Goal: Find contact information: Find contact information

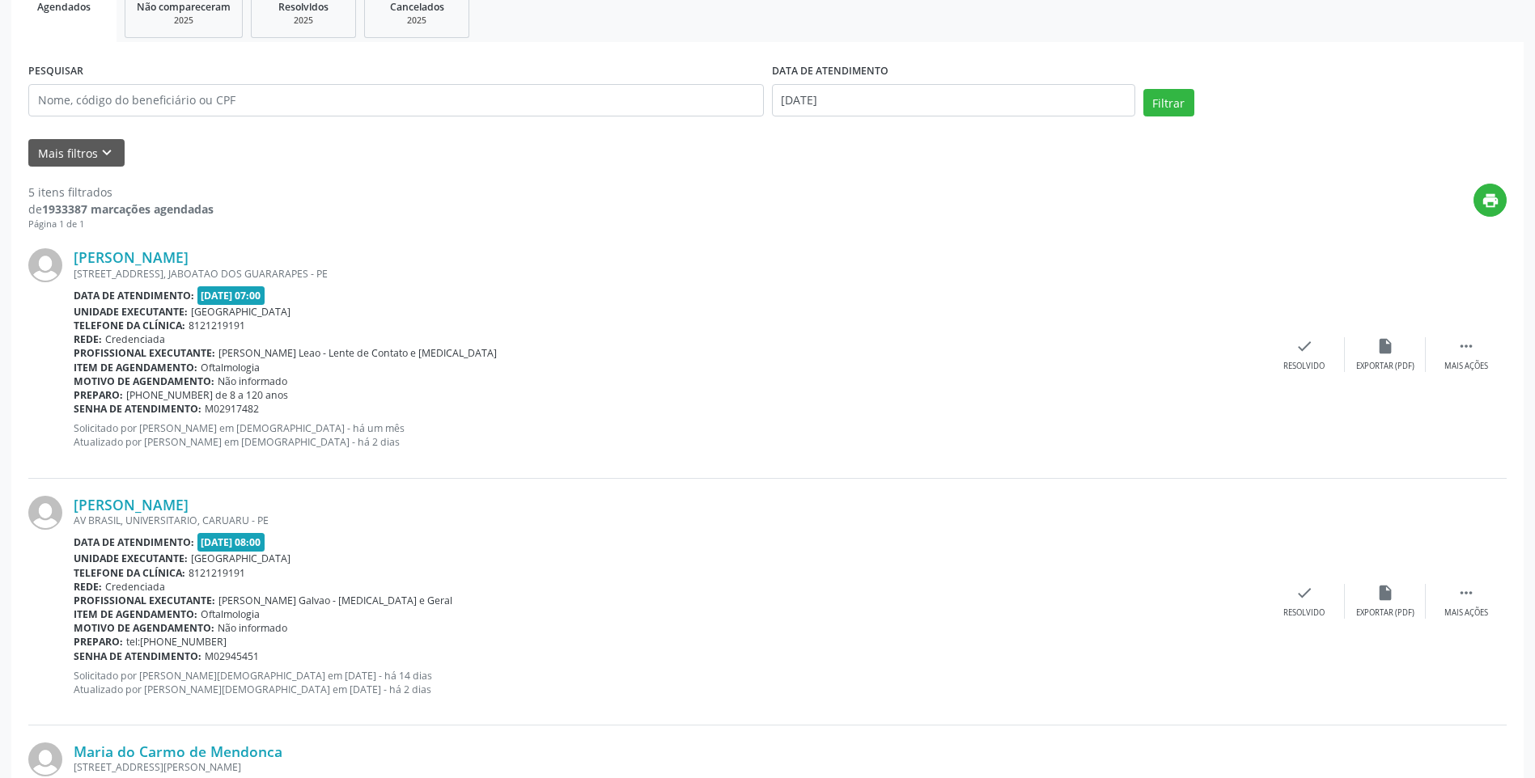
scroll to position [324, 0]
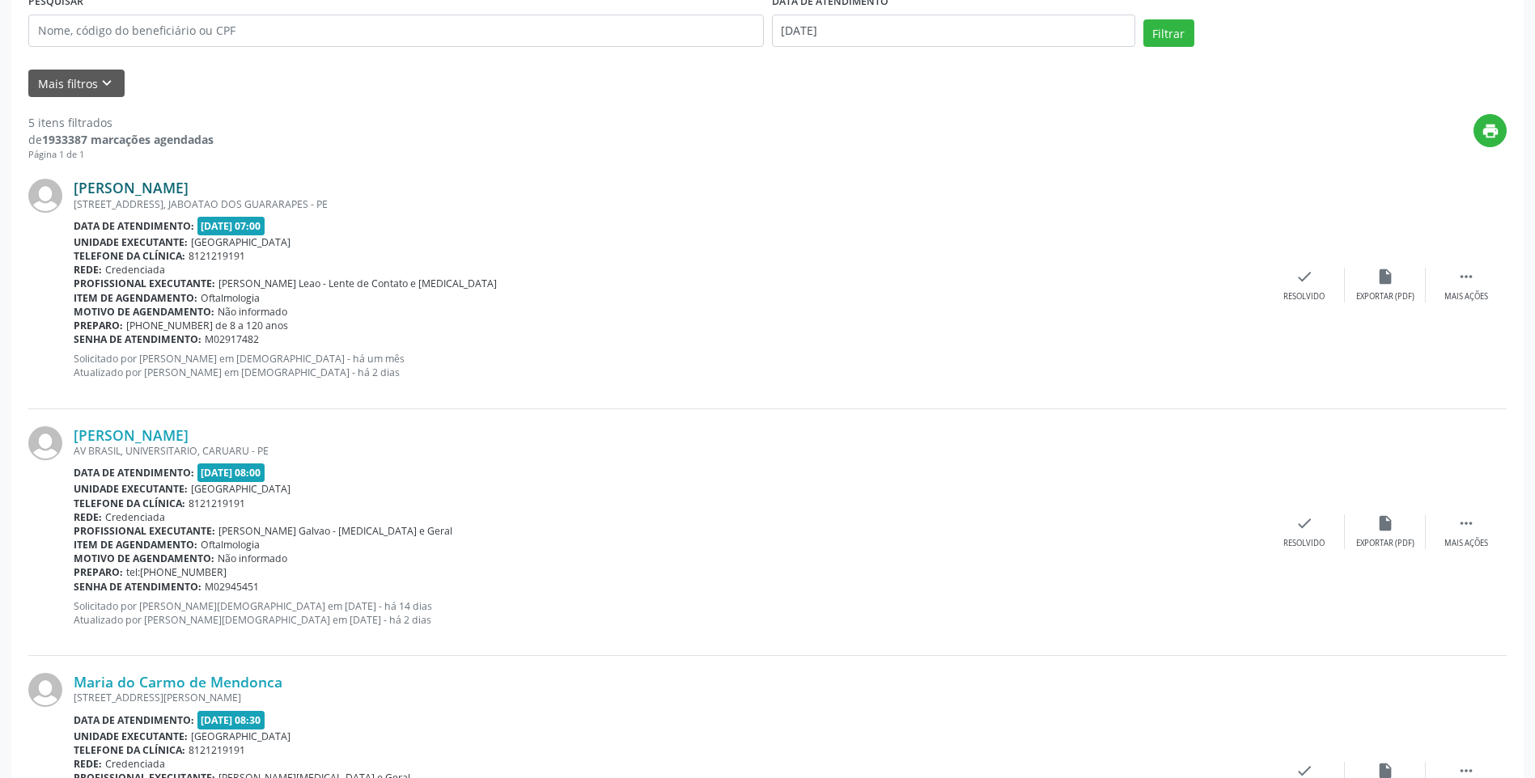
drag, startPoint x: 287, startPoint y: 188, endPoint x: 75, endPoint y: 190, distance: 212.0
click at [75, 190] on div "[PERSON_NAME]" at bounding box center [669, 188] width 1190 height 18
copy link "[PERSON_NAME]"
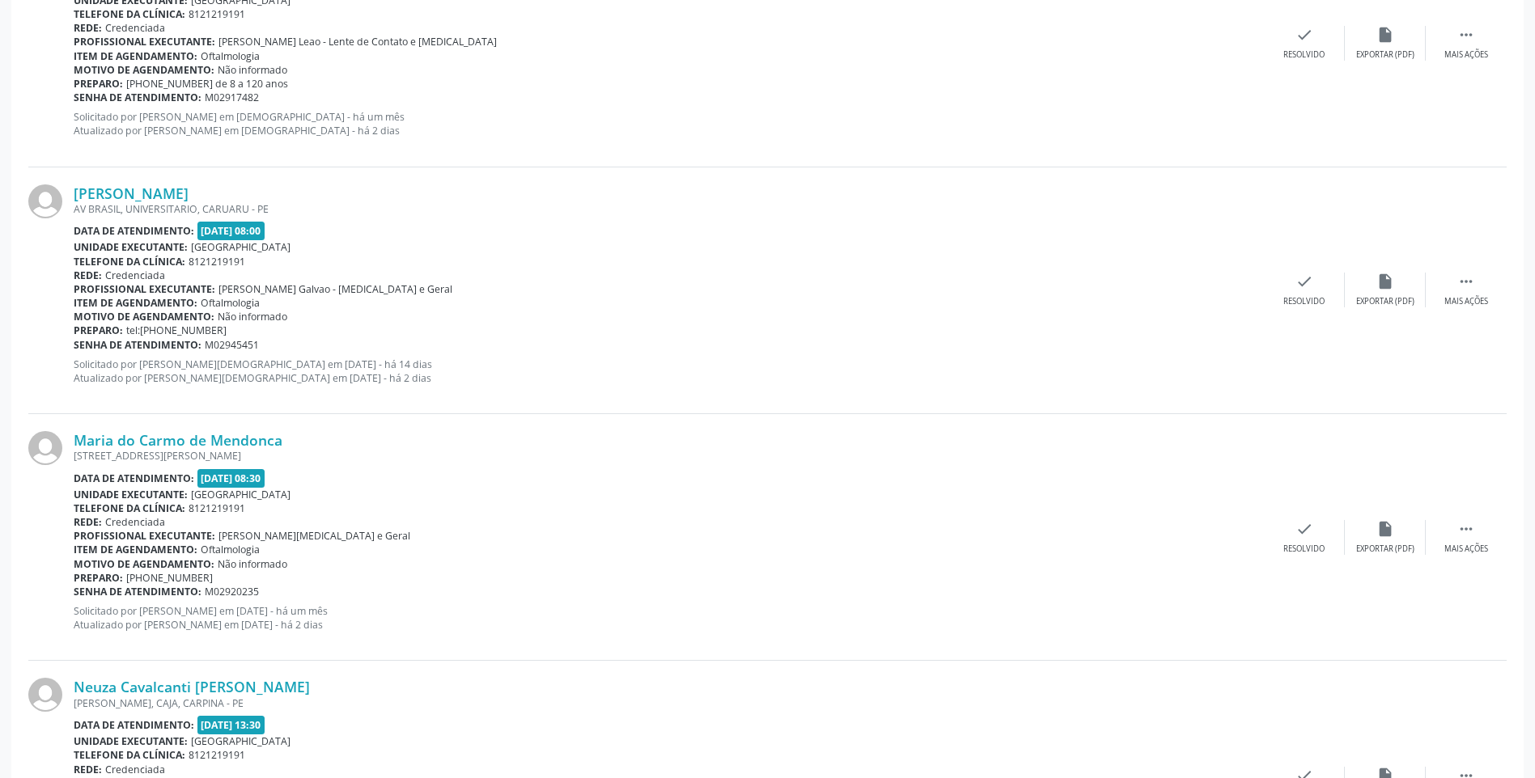
scroll to position [566, 0]
drag, startPoint x: 313, startPoint y: 191, endPoint x: 75, endPoint y: 175, distance: 238.4
click at [75, 175] on div "[PERSON_NAME] AV BRASIL, UNIVERSITARIO, CARUARU - PE Data de atendimento: [DATE…" at bounding box center [767, 290] width 1478 height 247
copy link "[PERSON_NAME]"
click at [189, 184] on link "[PERSON_NAME]" at bounding box center [131, 193] width 115 height 18
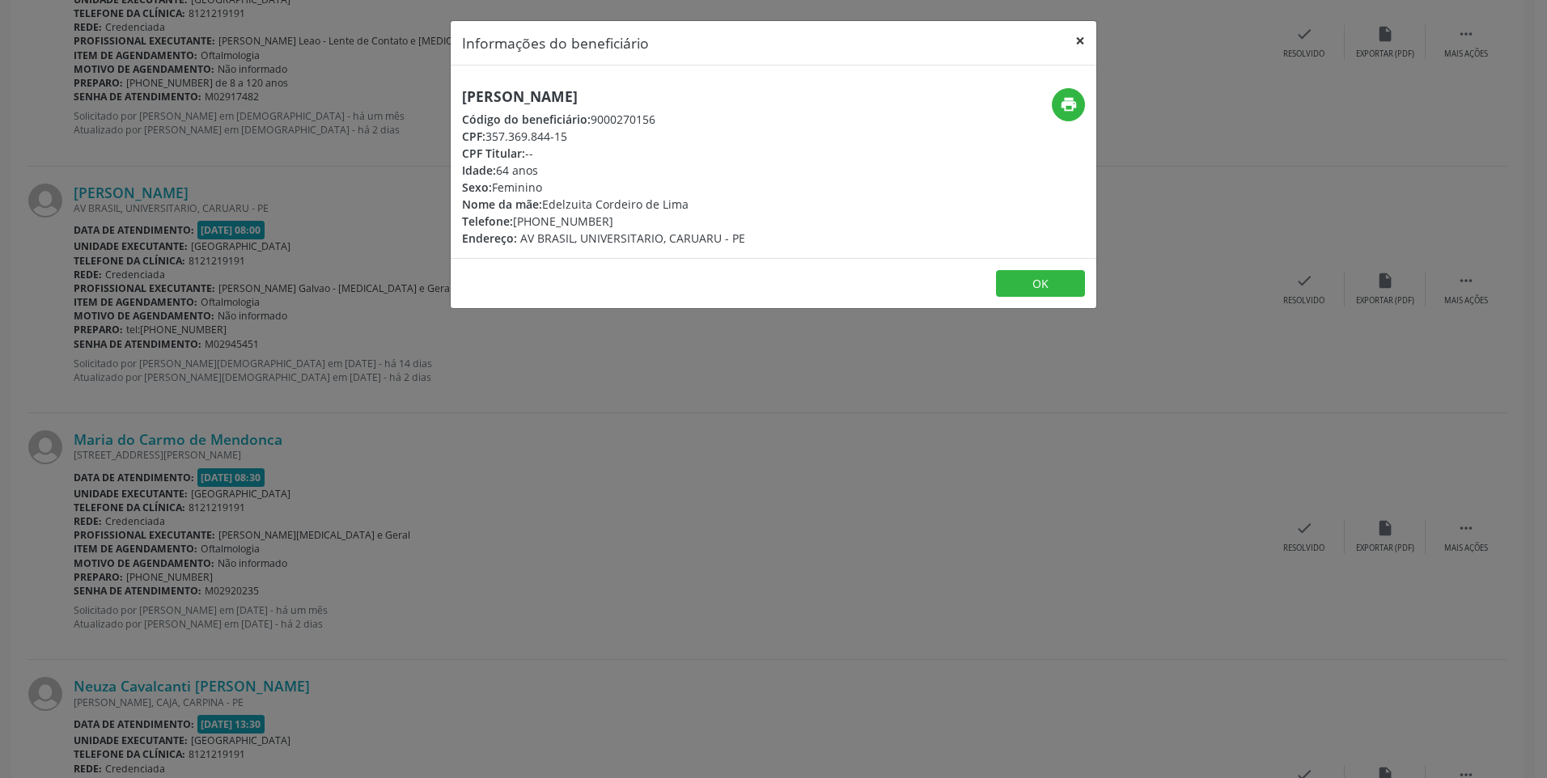
click at [1085, 36] on button "×" at bounding box center [1080, 41] width 32 height 40
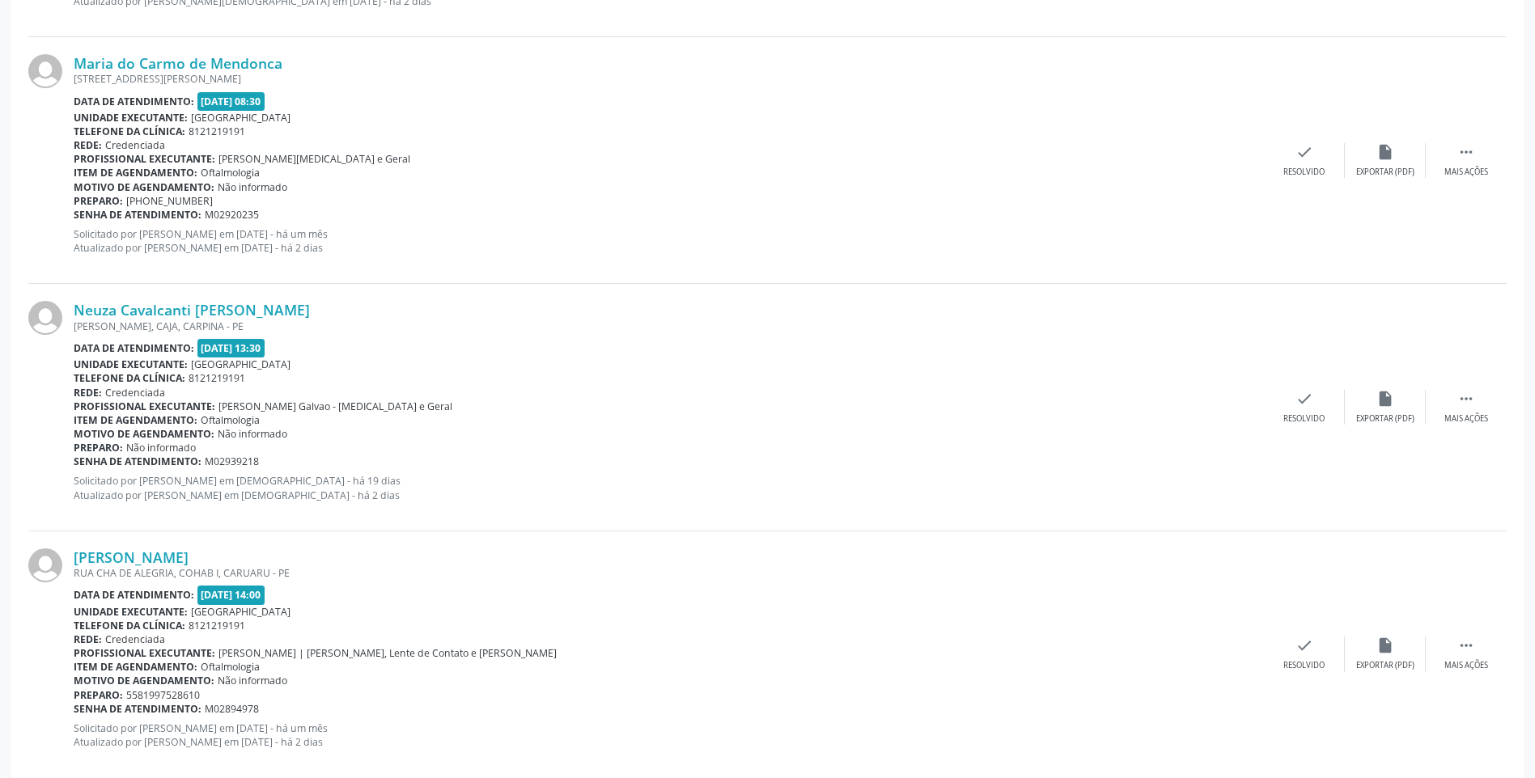
scroll to position [970, 0]
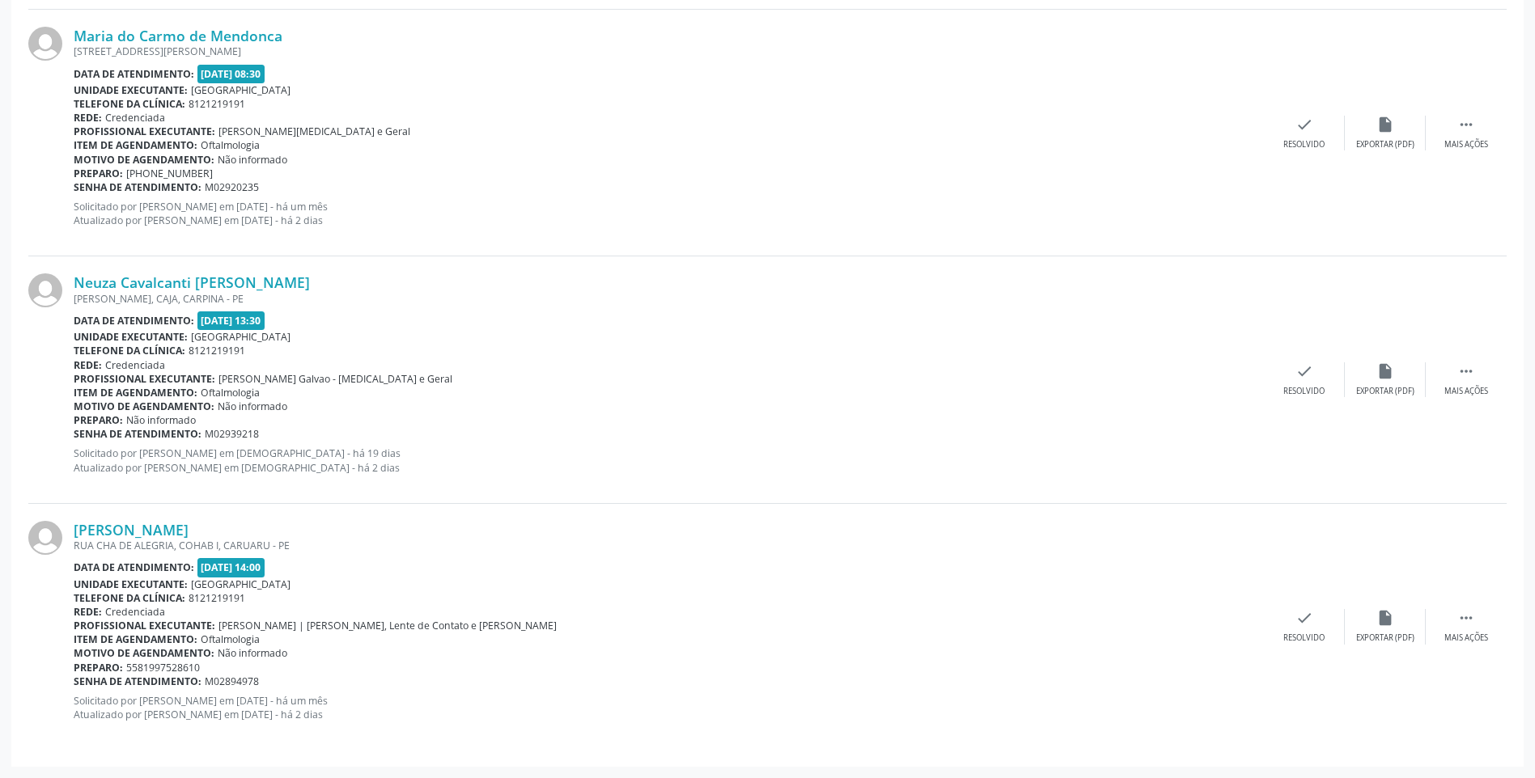
click at [260, 24] on div "Maria do Carmo de Mendonca [STREET_ADDRESS][PERSON_NAME] Data de atendimento: […" at bounding box center [767, 133] width 1478 height 247
click at [264, 32] on link "Maria do Carmo de Mendonca" at bounding box center [178, 36] width 209 height 18
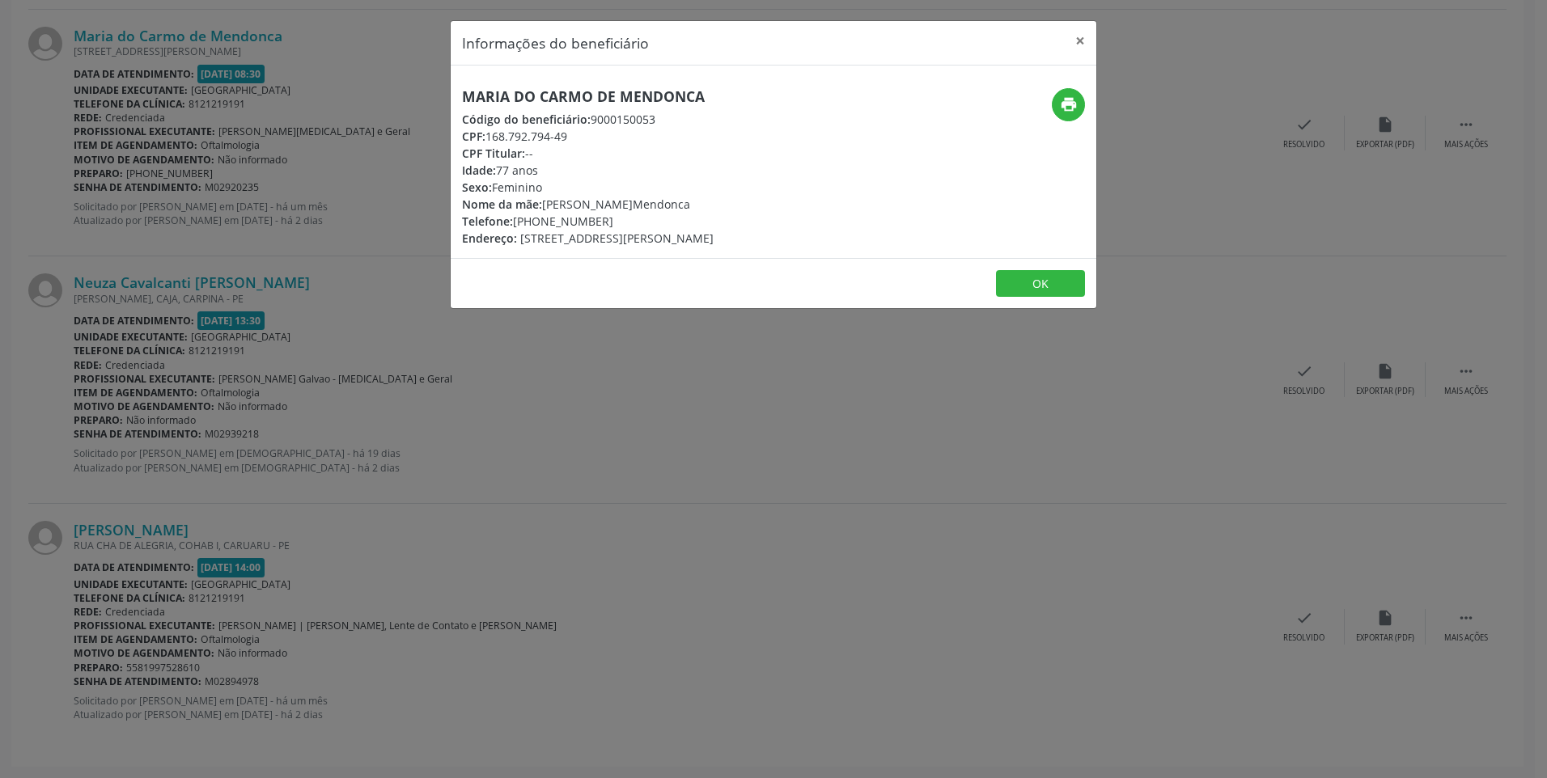
drag, startPoint x: 604, startPoint y: 220, endPoint x: 515, endPoint y: 224, distance: 89.1
click at [515, 224] on div "Telefone: [PHONE_NUMBER]" at bounding box center [588, 221] width 252 height 17
copy div "[PHONE_NUMBER]"
drag, startPoint x: 700, startPoint y: 98, endPoint x: 460, endPoint y: 104, distance: 240.4
click at [460, 104] on div "Maria do Carmo de Mendonca Código do beneficiário: 9000150053 CPF: 168.792.794-…" at bounding box center [666, 167] width 430 height 159
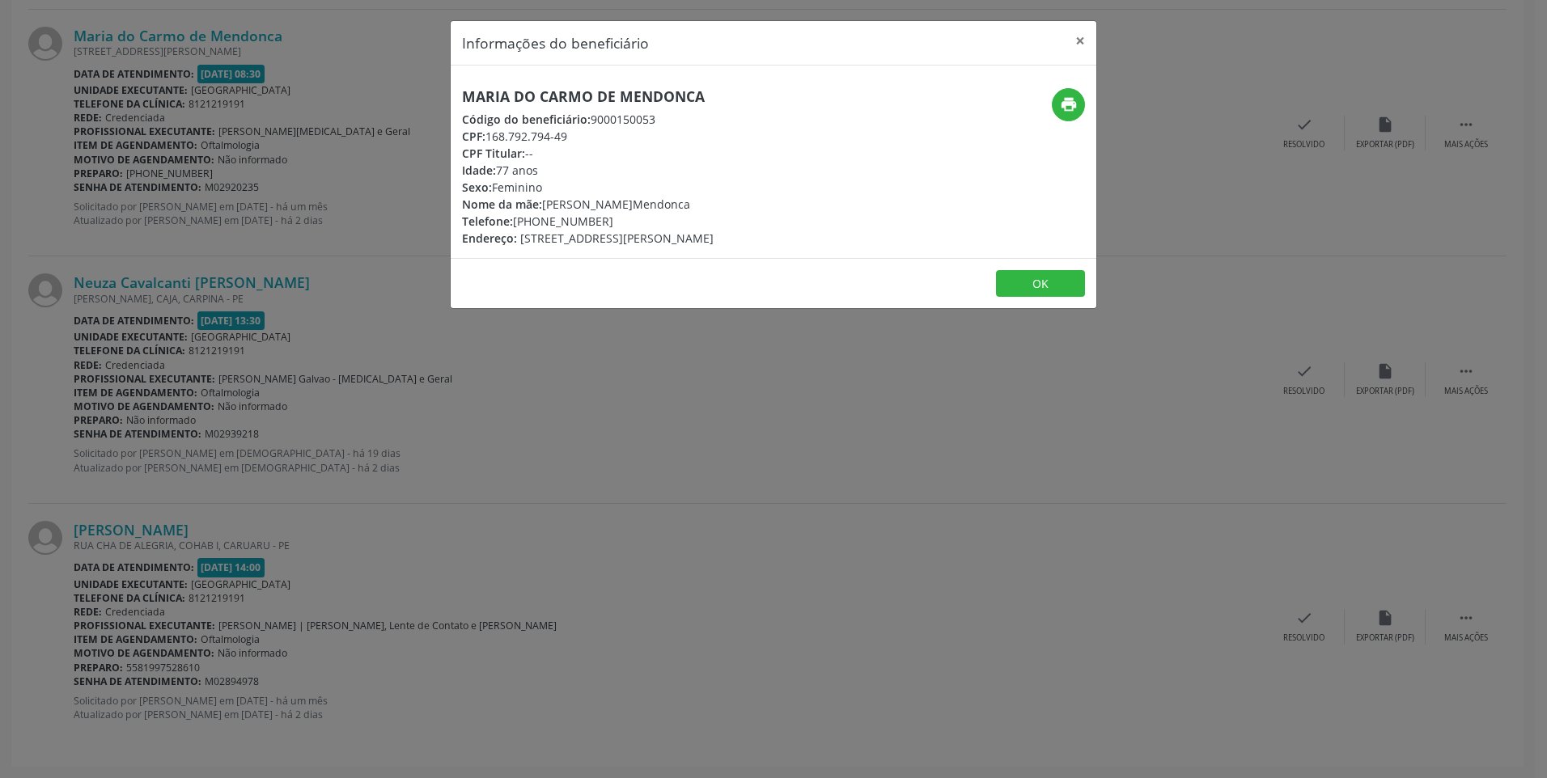
copy h5 "Maria do Carmo de Mendonca"
click at [1086, 44] on button "×" at bounding box center [1080, 41] width 32 height 40
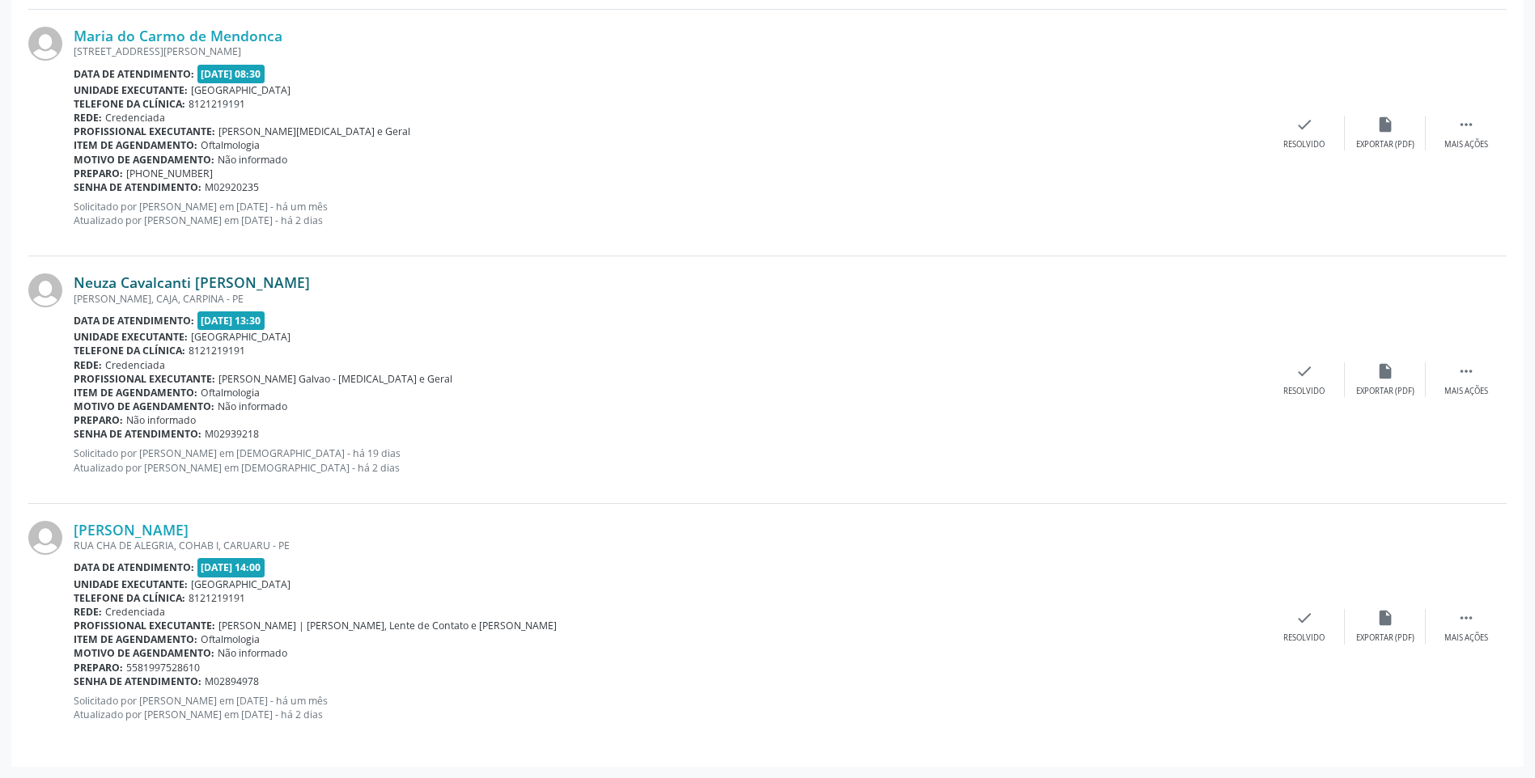
click at [218, 282] on link "Neuza Cavalcanti [PERSON_NAME]" at bounding box center [192, 282] width 236 height 18
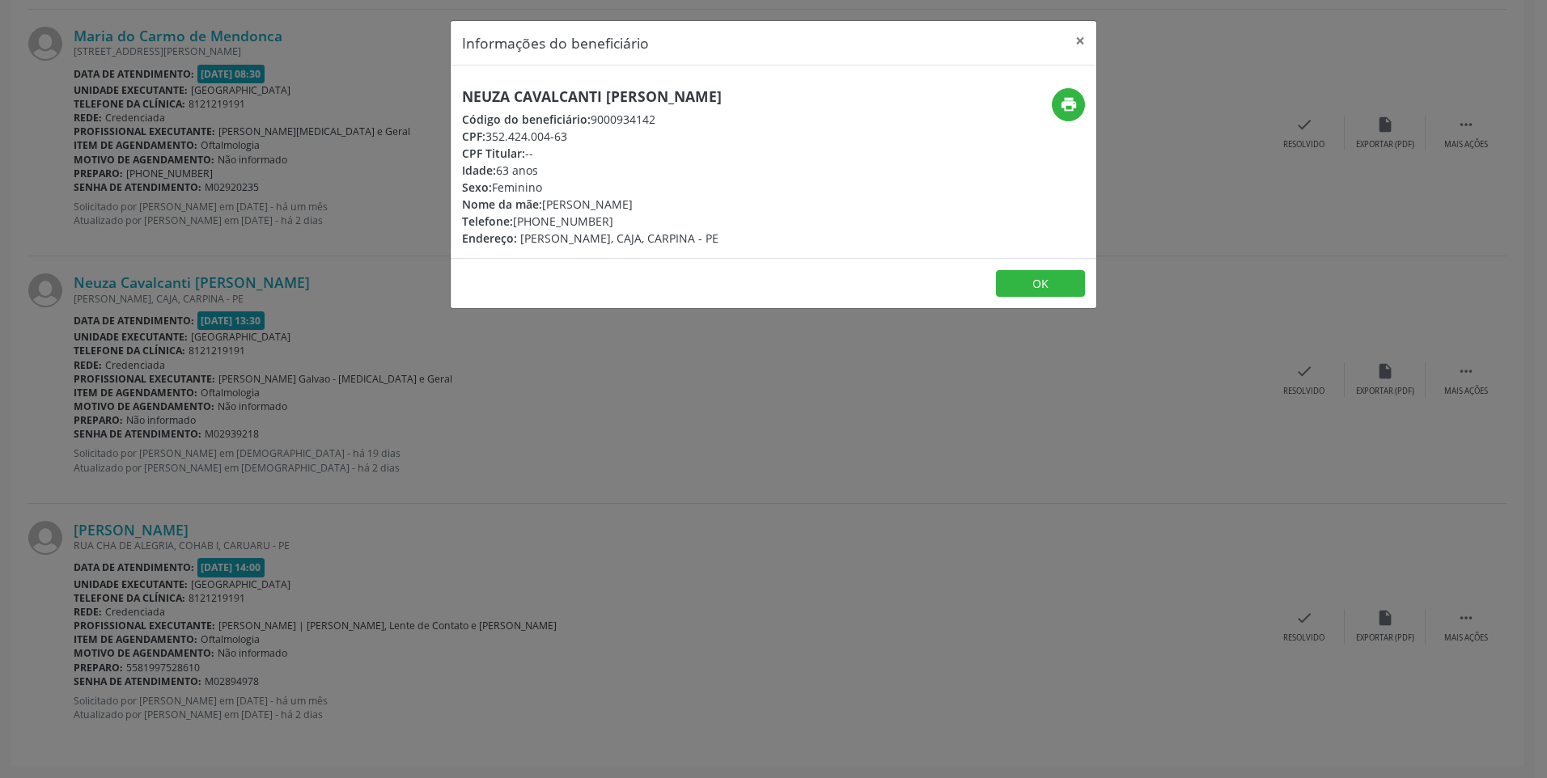
click at [594, 218] on div "Telefone: [PHONE_NUMBER]" at bounding box center [592, 221] width 260 height 17
drag, startPoint x: 600, startPoint y: 219, endPoint x: 516, endPoint y: 221, distance: 83.3
click at [516, 221] on div "Telefone: [PHONE_NUMBER]" at bounding box center [592, 221] width 260 height 17
copy div "[PHONE_NUMBER]"
drag, startPoint x: 659, startPoint y: 100, endPoint x: 405, endPoint y: 35, distance: 261.4
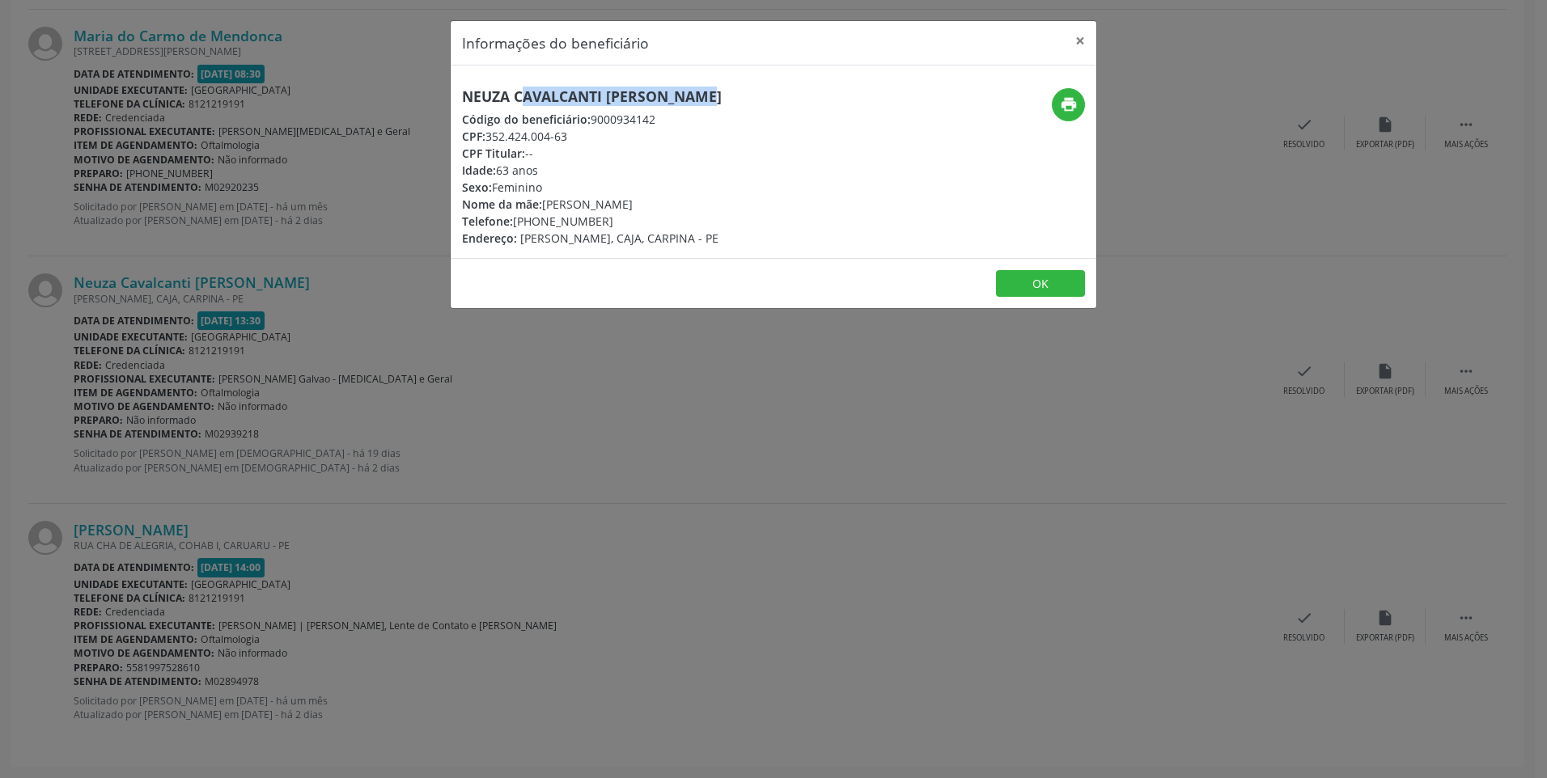
click at [467, 102] on h5 "Neuza Cavalcanti [PERSON_NAME]" at bounding box center [592, 96] width 260 height 17
copy h5 "Neuza Cavalcanti [PERSON_NAME]"
click at [1085, 40] on button "×" at bounding box center [1080, 41] width 32 height 40
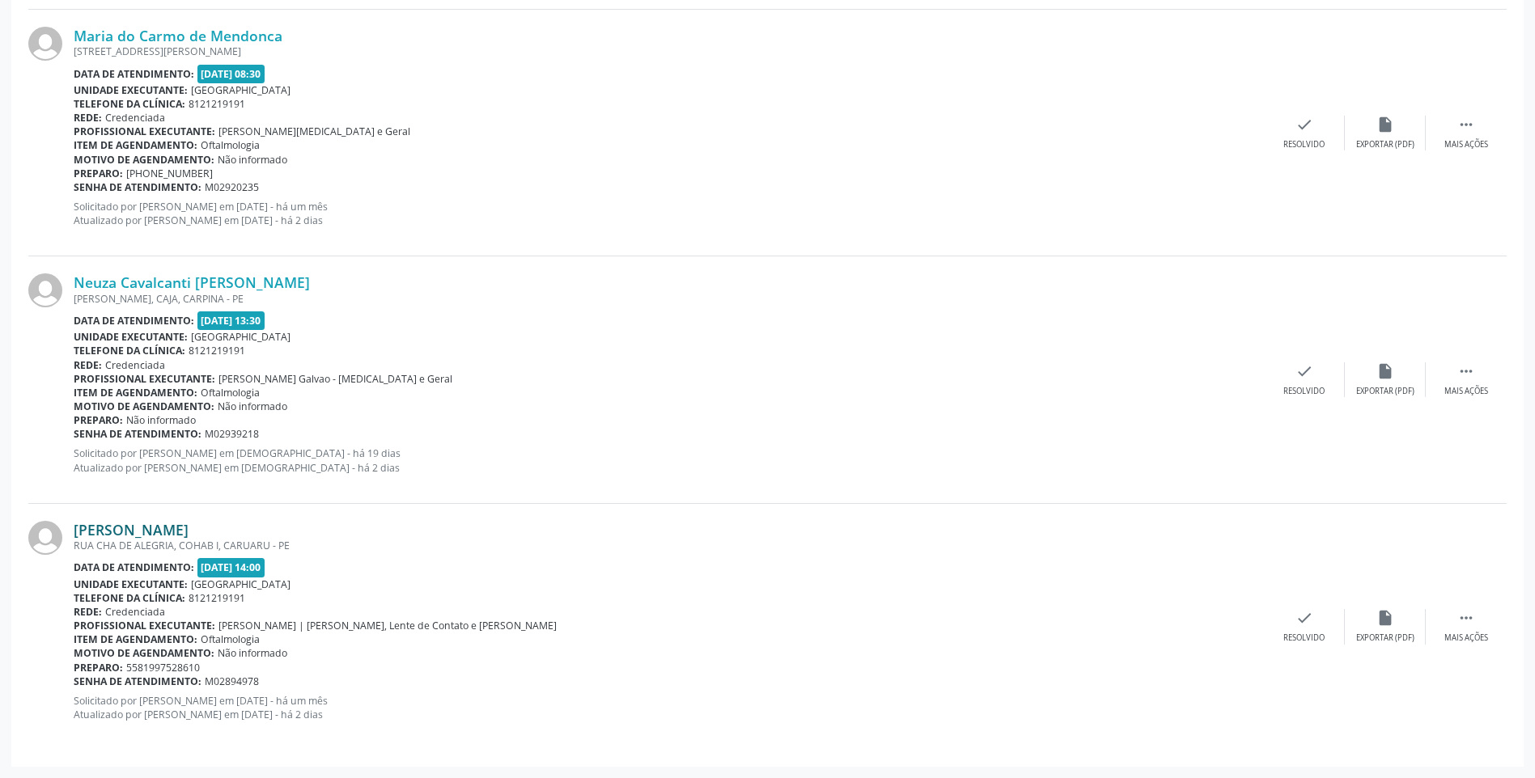
click at [185, 527] on link "[PERSON_NAME]" at bounding box center [131, 530] width 115 height 18
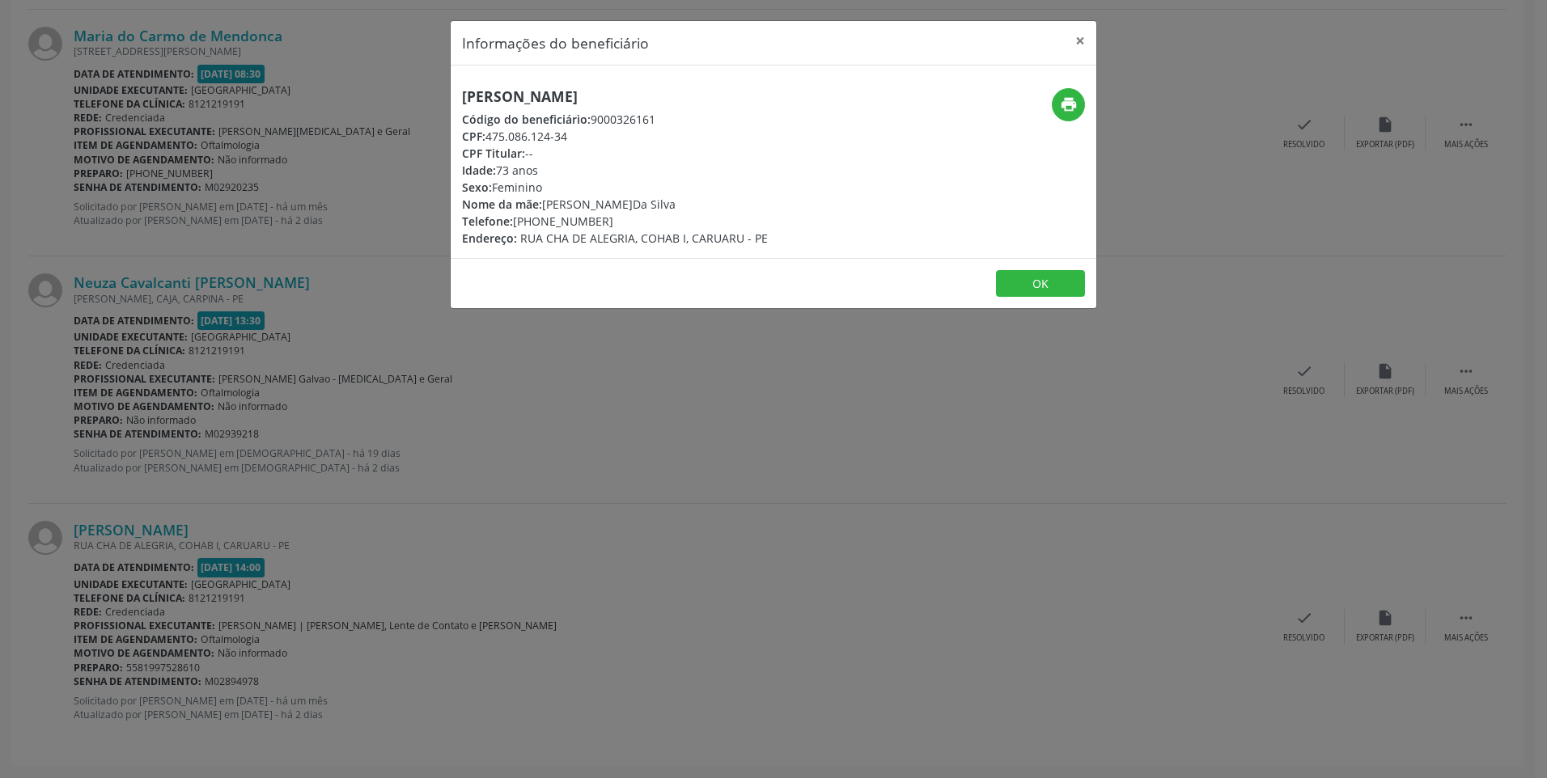
drag, startPoint x: 612, startPoint y: 223, endPoint x: 517, endPoint y: 220, distance: 95.5
click at [517, 220] on div "Telefone: [PHONE_NUMBER]" at bounding box center [615, 221] width 306 height 17
copy div "[PHONE_NUMBER]"
drag, startPoint x: 606, startPoint y: 98, endPoint x: 445, endPoint y: 95, distance: 161.0
click at [445, 95] on div "Informações do beneficiário × [PERSON_NAME] Código do beneficiário: 9000326161 …" at bounding box center [773, 389] width 1547 height 778
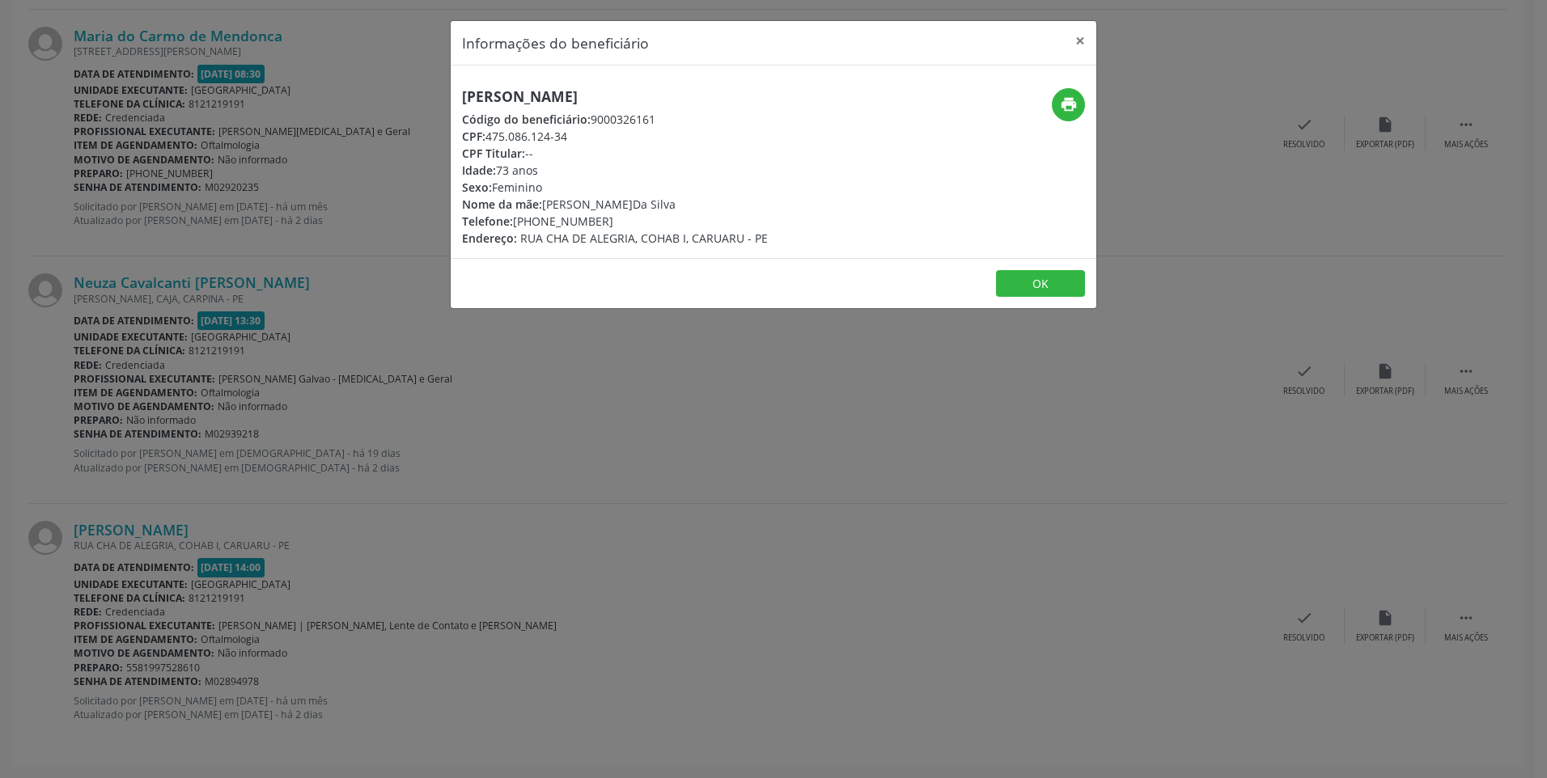
copy h5 "[PERSON_NAME]"
click at [1070, 41] on button "×" at bounding box center [1080, 41] width 32 height 40
